Goal: Find specific page/section: Find specific page/section

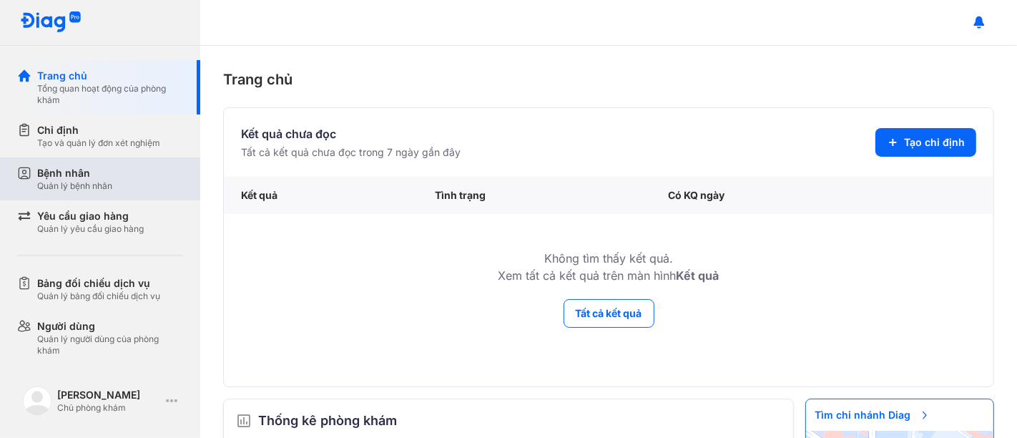
click at [97, 182] on div "Quản lý bệnh nhân" at bounding box center [74, 185] width 75 height 11
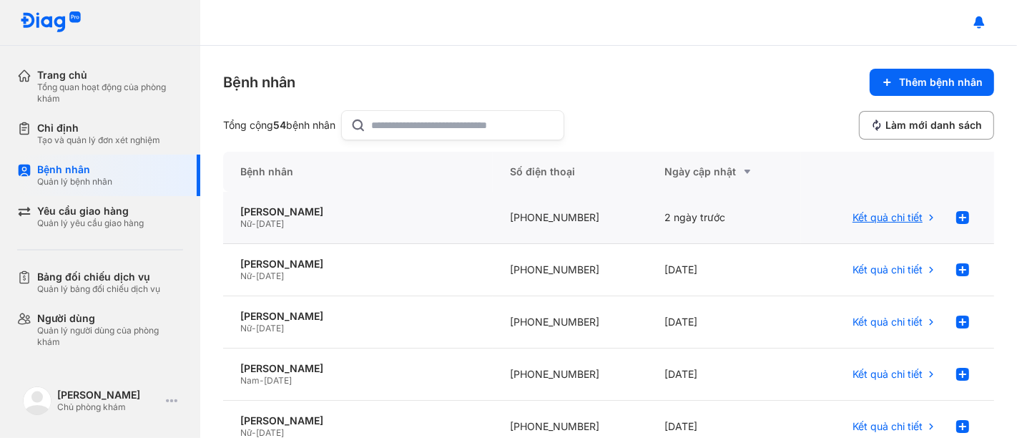
click at [879, 213] on span "Kết quả chi tiết" at bounding box center [888, 217] width 70 height 13
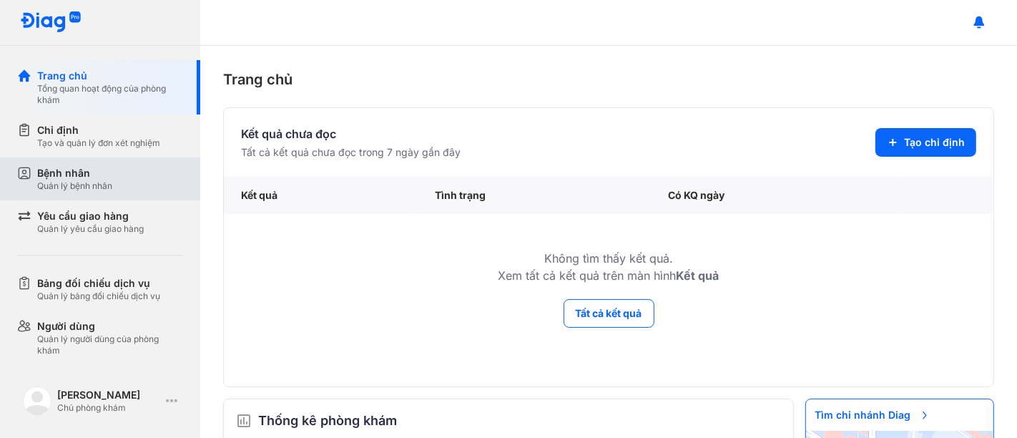
click at [94, 175] on div "Bệnh nhân" at bounding box center [74, 173] width 75 height 14
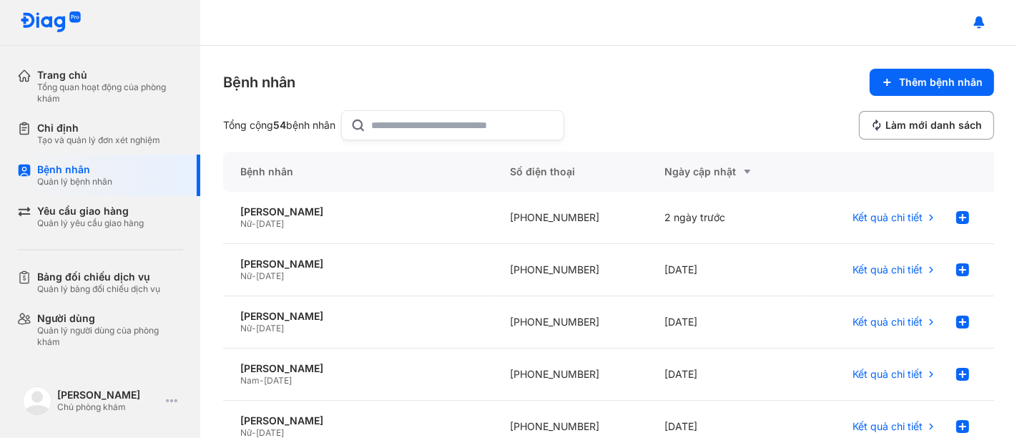
click at [389, 117] on input "text" at bounding box center [463, 125] width 183 height 29
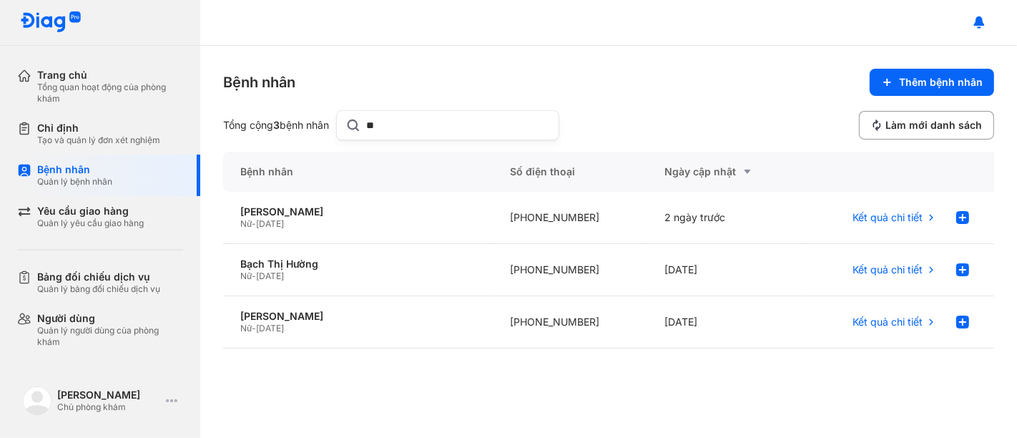
type input "*"
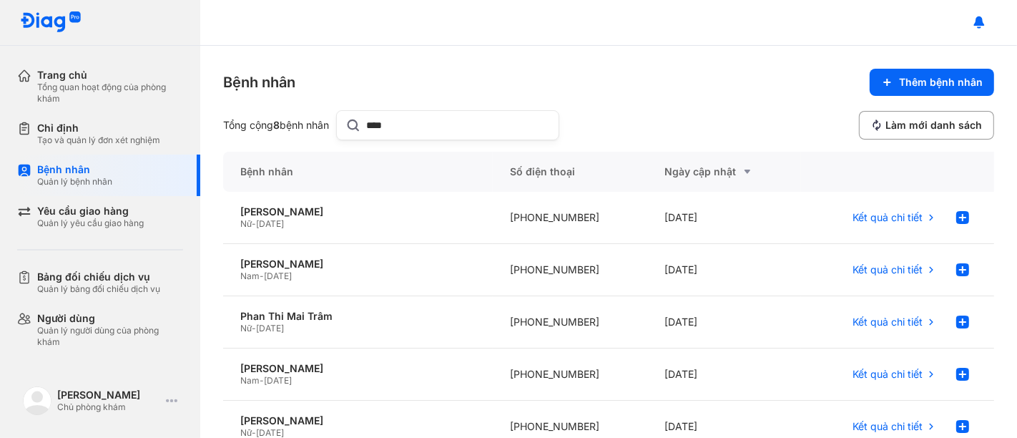
type input "****"
